Goal: Task Accomplishment & Management: Manage account settings

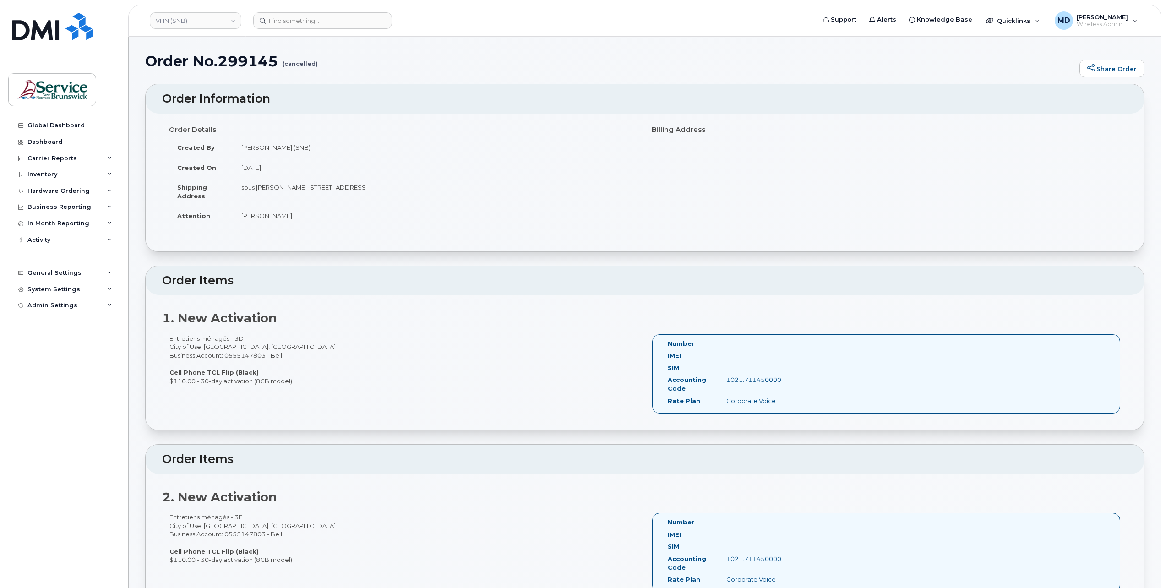
scroll to position [4728, 0]
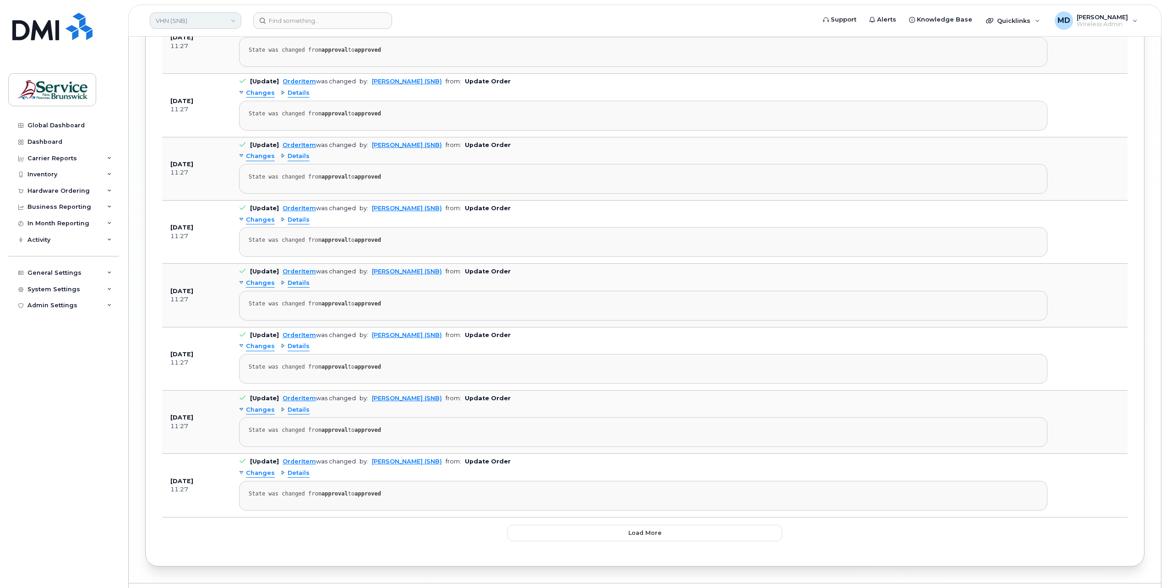
click at [194, 26] on link "VHN (SNB)" at bounding box center [196, 20] width 92 height 16
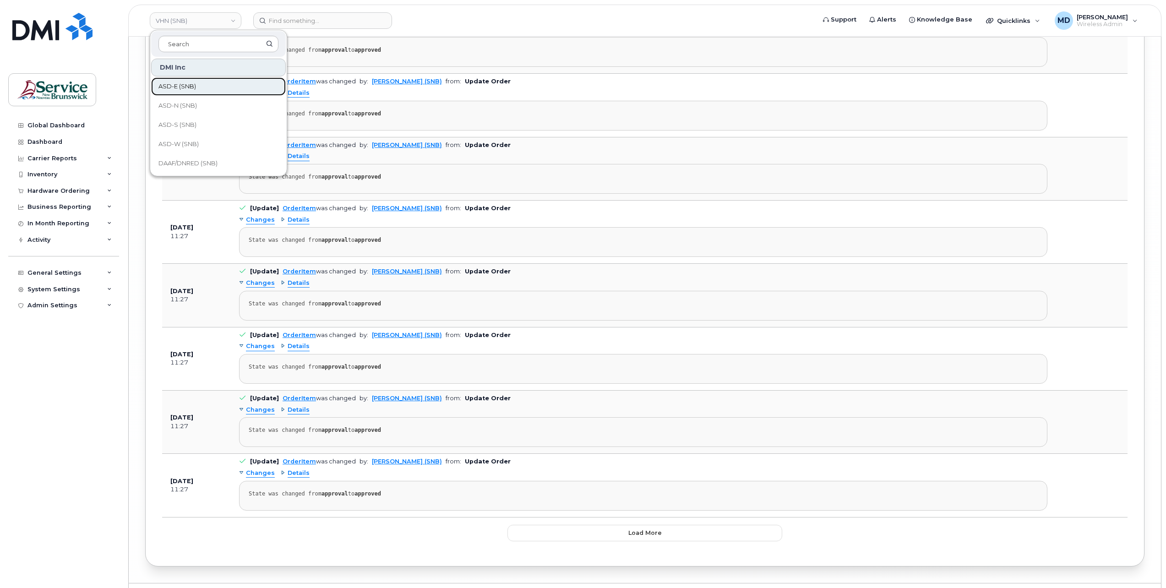
click at [196, 82] on span "ASD-E (SNB)" at bounding box center [177, 86] width 38 height 9
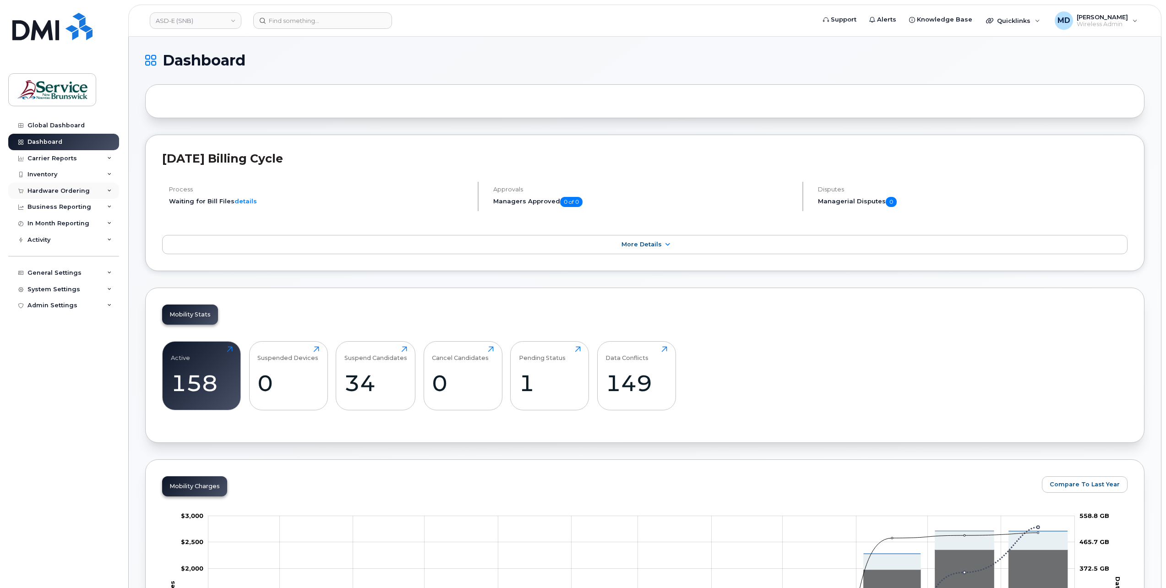
click at [64, 188] on div "Hardware Ordering" at bounding box center [58, 190] width 62 height 7
click at [51, 223] on div "Orders" at bounding box center [43, 225] width 22 height 8
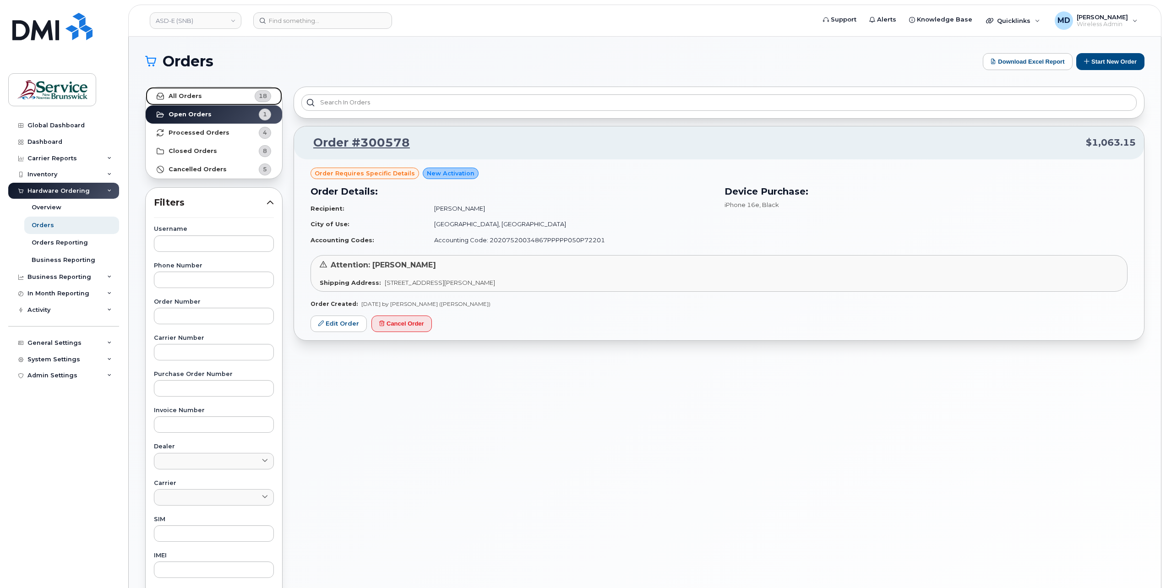
click at [192, 87] on link "All Orders 18" at bounding box center [214, 96] width 136 height 18
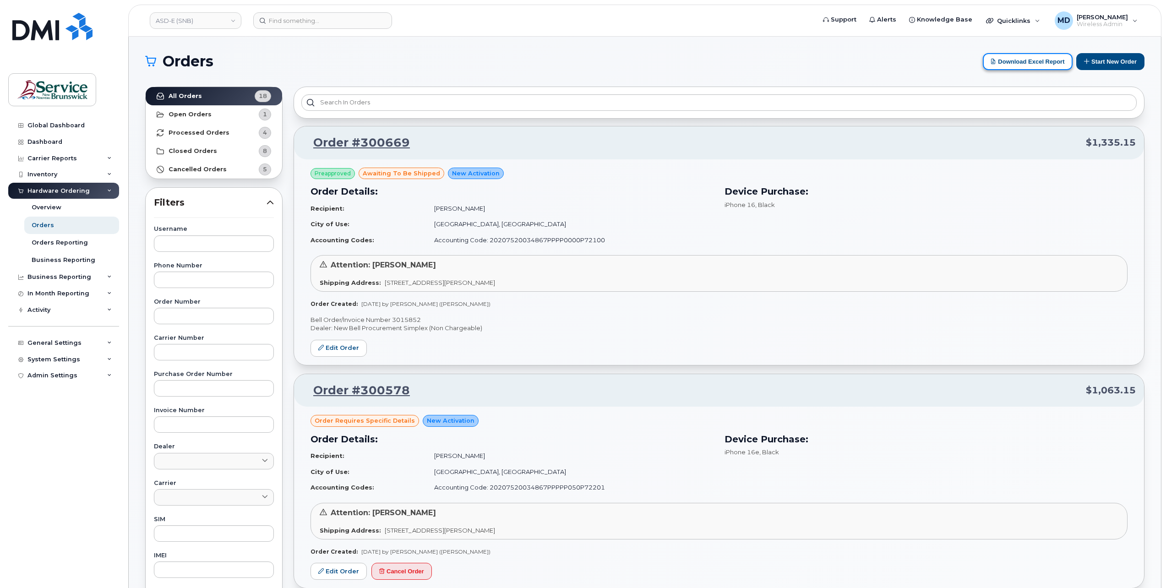
click at [1022, 63] on button "Download Excel Report" at bounding box center [1028, 61] width 90 height 17
click at [239, 17] on link "ASD-E (SNB)" at bounding box center [196, 20] width 92 height 16
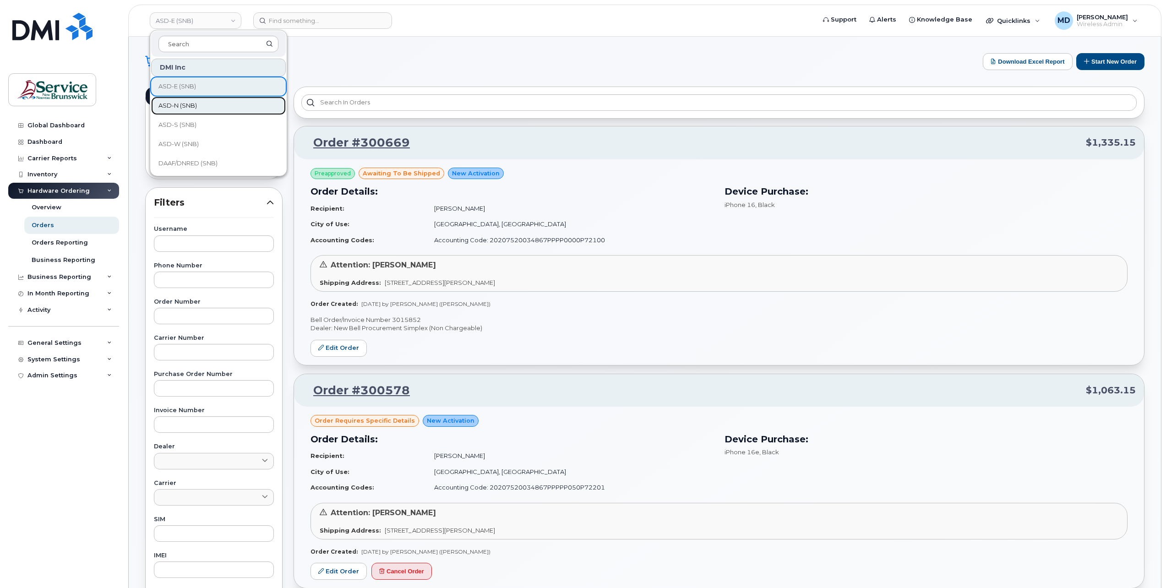
click at [206, 100] on link "ASD-N (SNB)" at bounding box center [218, 106] width 135 height 18
